Goal: Task Accomplishment & Management: Complete application form

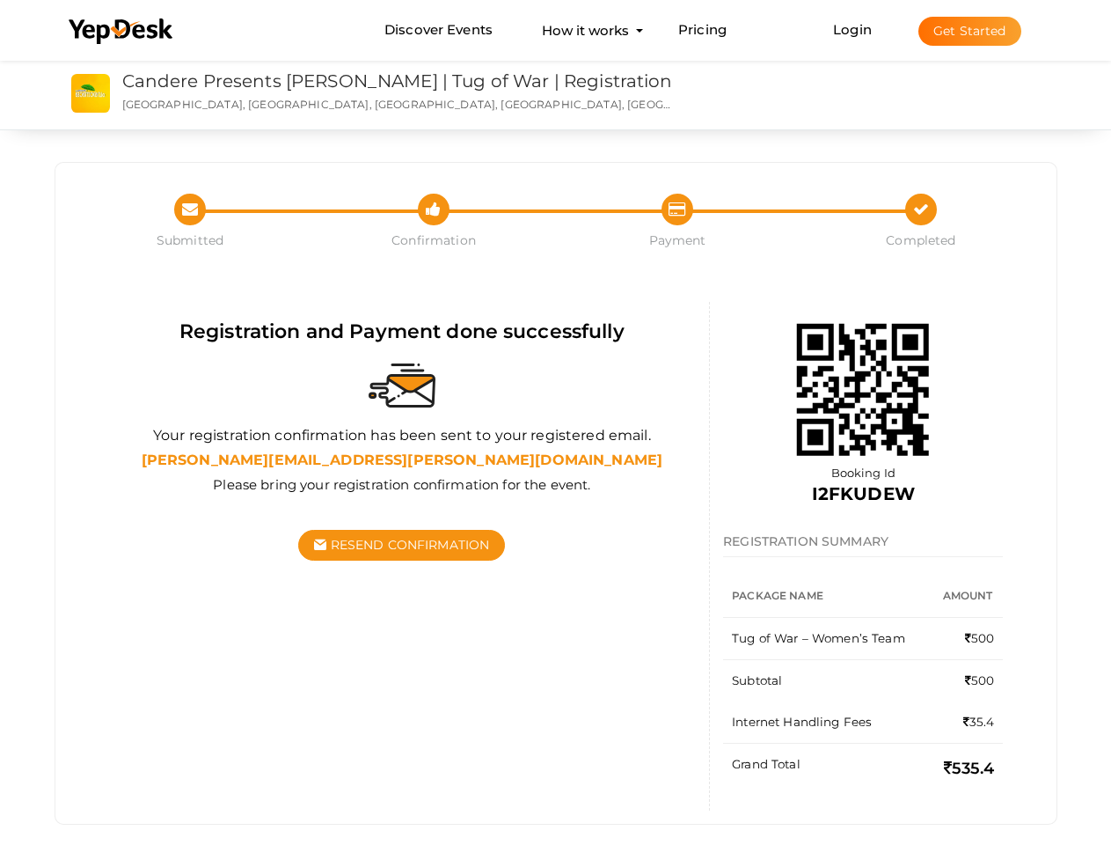
click at [555, 422] on div at bounding box center [402, 385] width 589 height 81
click at [121, 32] on use at bounding box center [121, 31] width 104 height 26
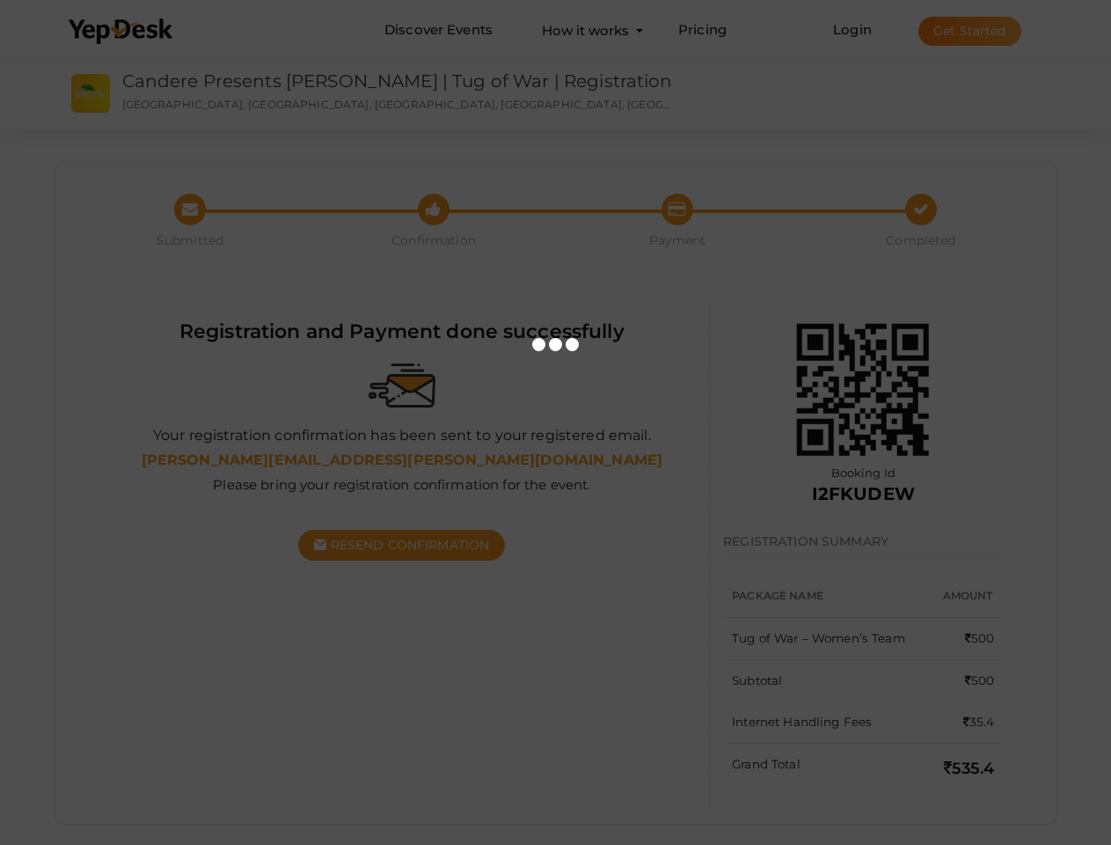
click at [854, 29] on link "Login" at bounding box center [852, 29] width 39 height 17
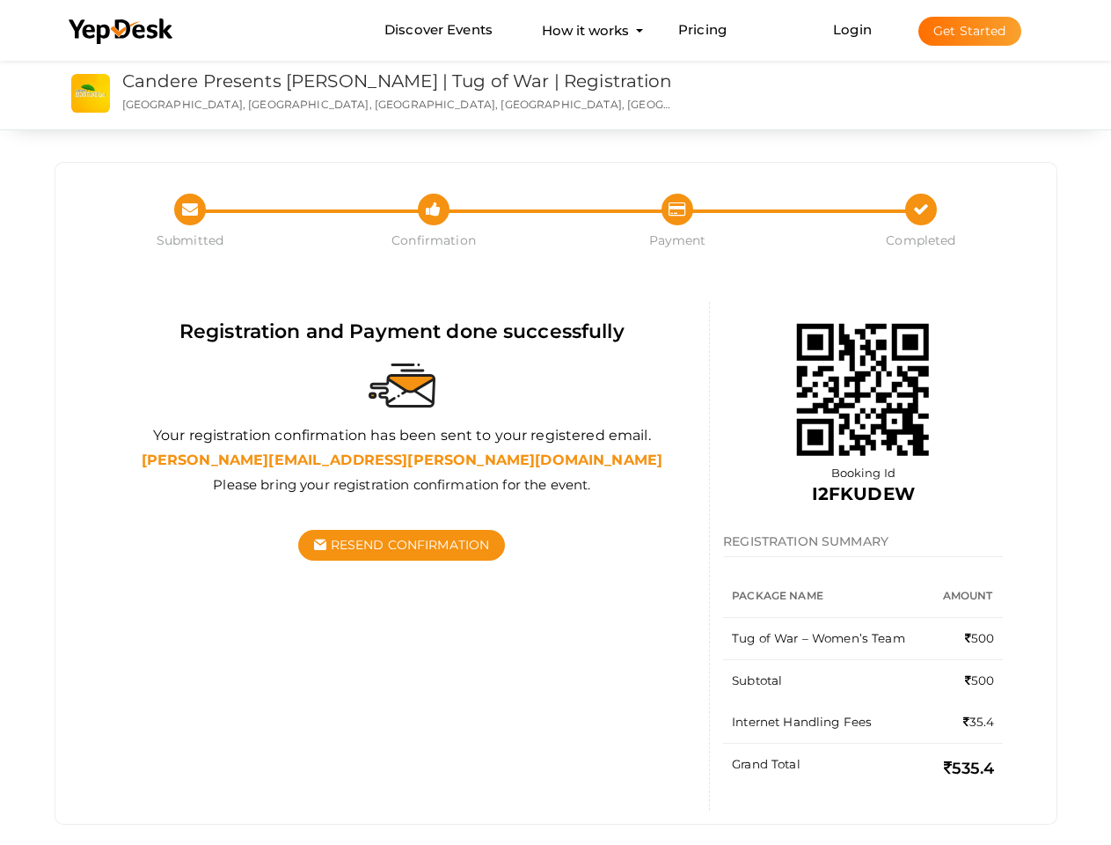
click at [970, 31] on button "Get Started" at bounding box center [970, 31] width 103 height 29
click at [402, 545] on span "Resend Confirmation" at bounding box center [410, 545] width 159 height 16
